Goal: Browse casually

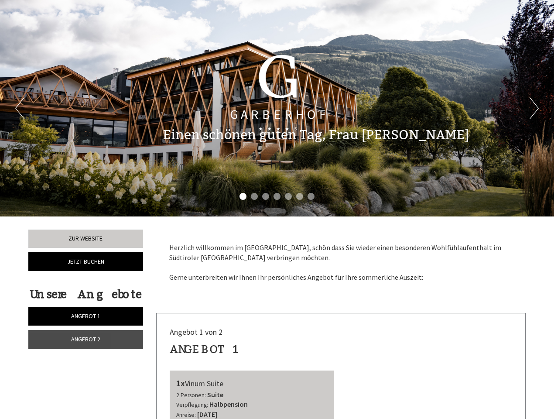
click at [277, 209] on div "Previous Next 1 2 3 4 5 6 7" at bounding box center [277, 108] width 554 height 216
click at [20, 108] on button "Previous" at bounding box center [19, 108] width 9 height 22
click at [534, 108] on button "Next" at bounding box center [534, 108] width 9 height 22
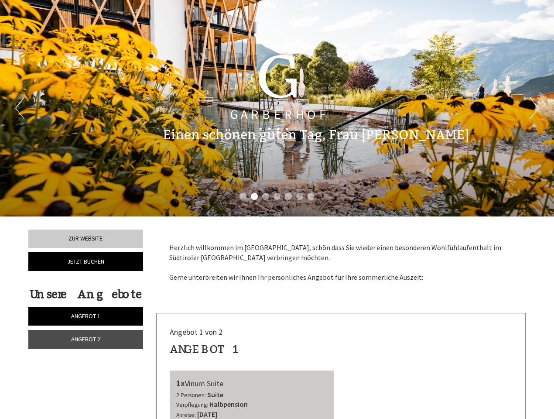
click at [243, 196] on li "1" at bounding box center [242, 196] width 7 height 7
click at [254, 196] on li "2" at bounding box center [254, 196] width 7 height 7
click at [266, 196] on li "3" at bounding box center [265, 196] width 7 height 7
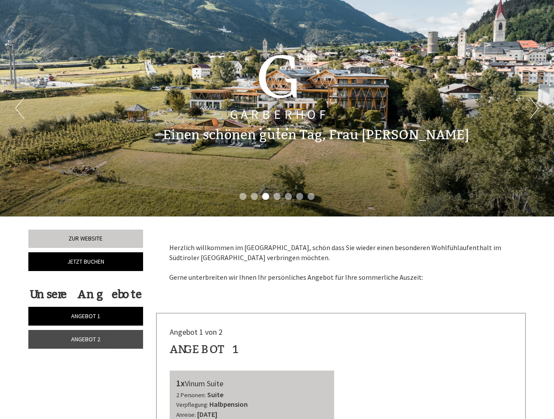
click at [277, 196] on li "4" at bounding box center [277, 196] width 7 height 7
click at [288, 196] on li "5" at bounding box center [288, 196] width 7 height 7
click at [300, 196] on li "6" at bounding box center [299, 196] width 7 height 7
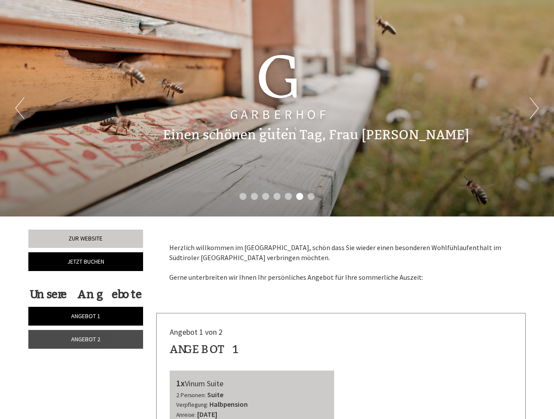
click at [311, 196] on li "7" at bounding box center [311, 196] width 7 height 7
